Goal: Task Accomplishment & Management: Manage account settings

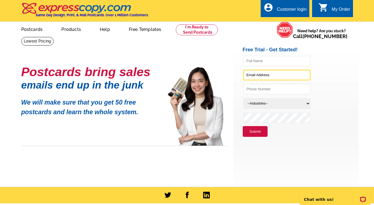
type input "[EMAIL_ADDRESS][DOMAIN_NAME]"
click at [340, 11] on div "My Order" at bounding box center [341, 11] width 19 height 8
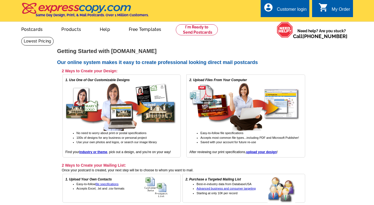
click at [255, 134] on li "Easy-to-follow file specifications" at bounding box center [250, 133] width 101 height 5
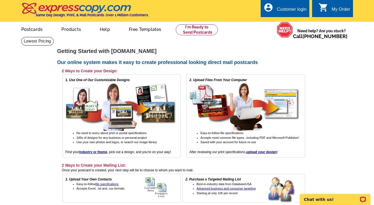
click at [292, 12] on div "Customer login" at bounding box center [292, 11] width 30 height 8
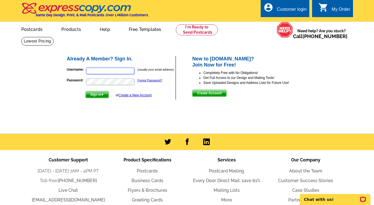
type input "[EMAIL_ADDRESS][DOMAIN_NAME]"
click at [104, 98] on button "Sign In" at bounding box center [96, 94] width 23 height 7
click at [99, 98] on button "Sign In" at bounding box center [96, 94] width 23 height 7
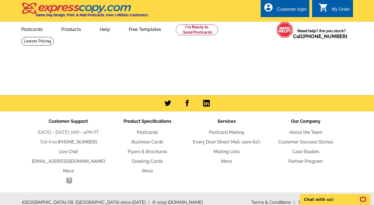
click at [293, 15] on div "Customer login" at bounding box center [292, 11] width 30 height 8
